Goal: Find specific page/section: Find specific page/section

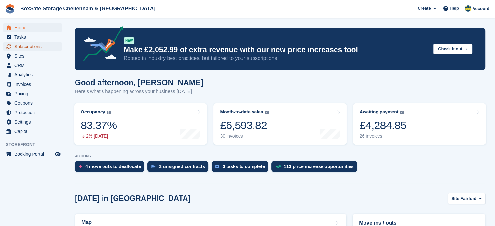
click at [36, 48] on span "Subscriptions" at bounding box center [33, 46] width 39 height 9
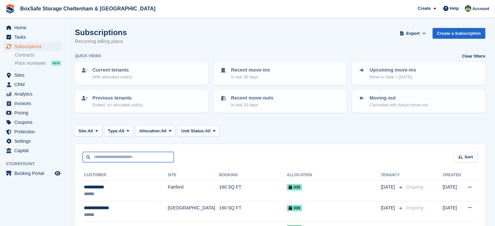
click at [113, 160] on input "text" at bounding box center [128, 157] width 91 height 11
click at [102, 156] on input "text" at bounding box center [128, 157] width 91 height 11
click at [130, 155] on input "text" at bounding box center [128, 157] width 91 height 11
click at [32, 29] on span "Home" at bounding box center [33, 27] width 39 height 9
